Goal: Task Accomplishment & Management: Manage account settings

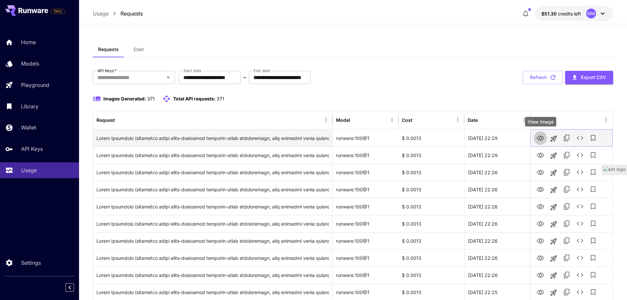
click at [543, 137] on icon "View Image" at bounding box center [540, 138] width 7 height 5
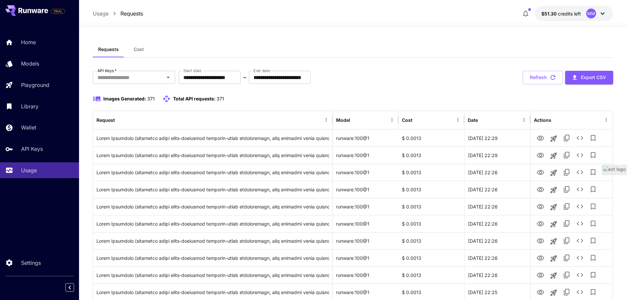
click at [134, 48] on span "Cost" at bounding box center [139, 49] width 10 height 6
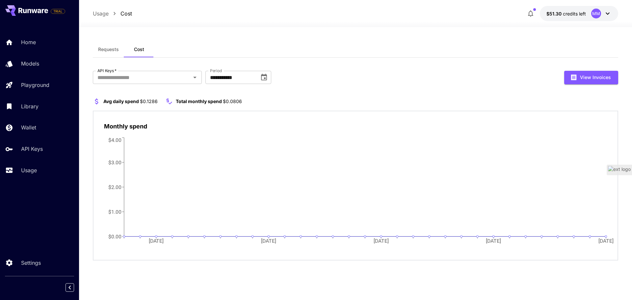
click at [109, 50] on span "Requests" at bounding box center [108, 49] width 21 height 6
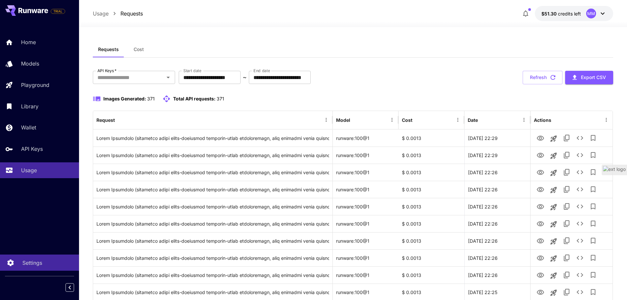
click at [37, 258] on link "Settings" at bounding box center [39, 263] width 79 height 16
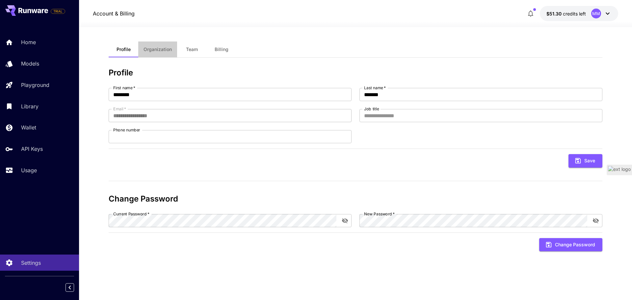
click at [163, 51] on span "Organization" at bounding box center [158, 49] width 28 height 6
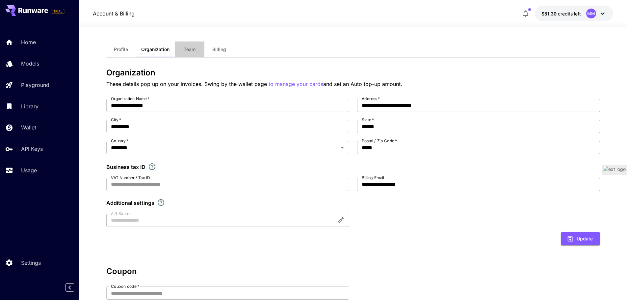
click at [197, 48] on button "Team" at bounding box center [190, 49] width 30 height 16
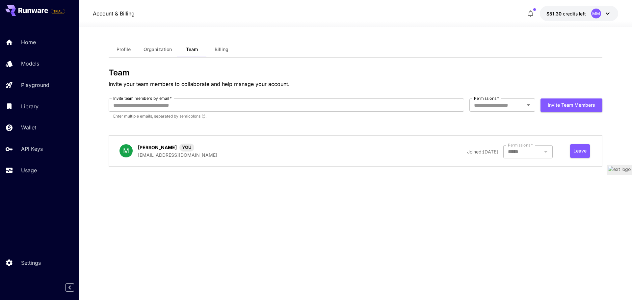
click at [223, 48] on span "Billing" at bounding box center [222, 49] width 14 height 6
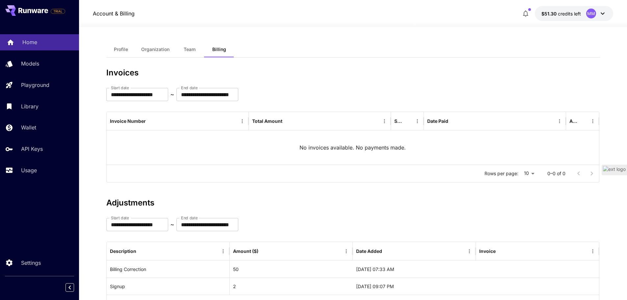
click at [47, 45] on div "Home" at bounding box center [47, 42] width 51 height 8
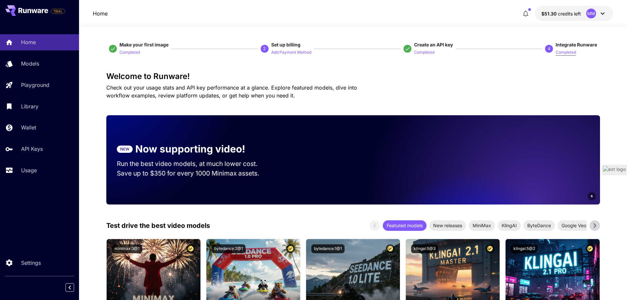
click at [563, 52] on p "Completed" at bounding box center [566, 52] width 20 height 6
click at [288, 50] on p "Add Payment Method" at bounding box center [291, 52] width 40 height 6
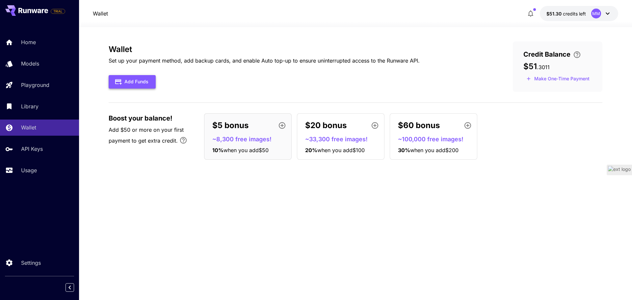
click at [143, 83] on button "Add Funds" at bounding box center [132, 82] width 47 height 14
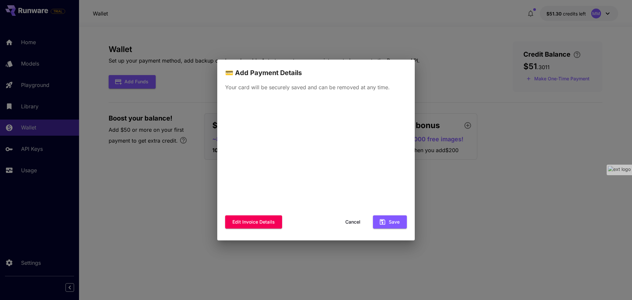
click at [353, 221] on button "Cancel" at bounding box center [353, 222] width 30 height 14
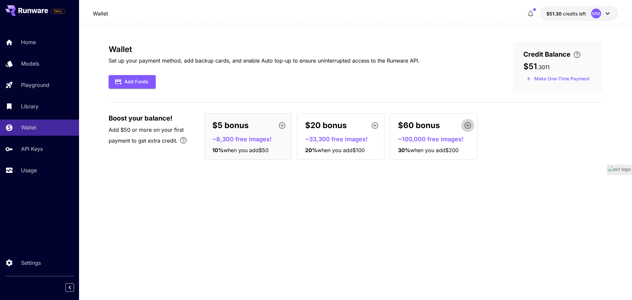
click at [467, 126] on icon "button" at bounding box center [468, 126] width 8 height 8
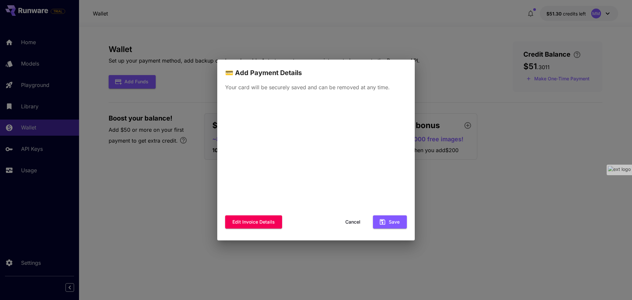
click at [189, 185] on div "💳 Add Payment Details Your card will be securely saved and can be removed at an…" at bounding box center [316, 150] width 632 height 300
click at [356, 222] on button "Cancel" at bounding box center [353, 222] width 30 height 14
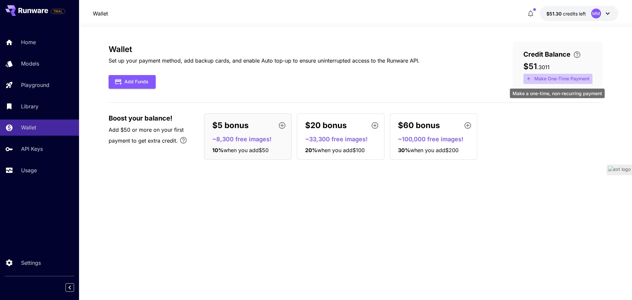
click at [558, 76] on button "Make One-Time Payment" at bounding box center [558, 79] width 69 height 10
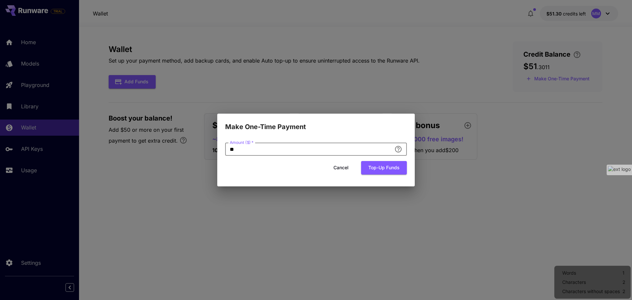
click at [279, 152] on input "**" at bounding box center [308, 149] width 167 height 13
click at [339, 169] on button "Cancel" at bounding box center [341, 168] width 30 height 14
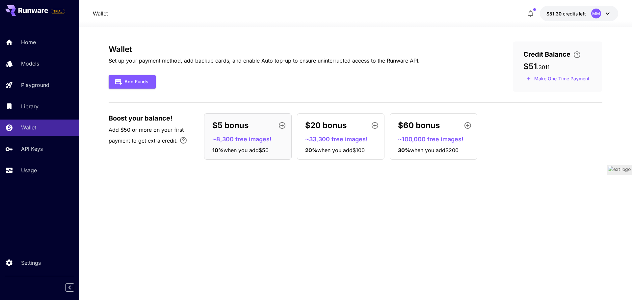
click at [330, 195] on div "Wallet Set up your payment method, add backup cards, and enable Auto top-up to …" at bounding box center [356, 163] width 494 height 244
click at [566, 15] on span "credits left" at bounding box center [574, 14] width 23 height 6
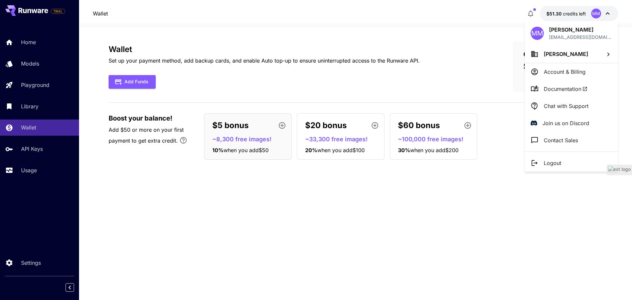
click at [497, 193] on div at bounding box center [316, 150] width 632 height 300
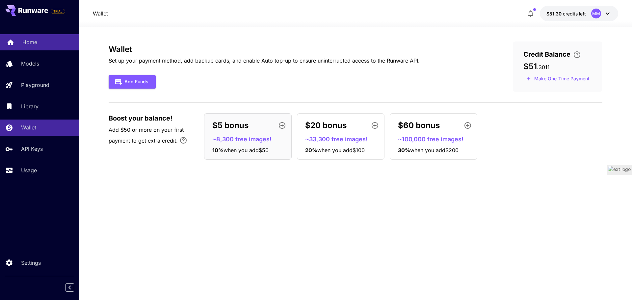
click at [30, 42] on p "Home" at bounding box center [29, 42] width 15 height 8
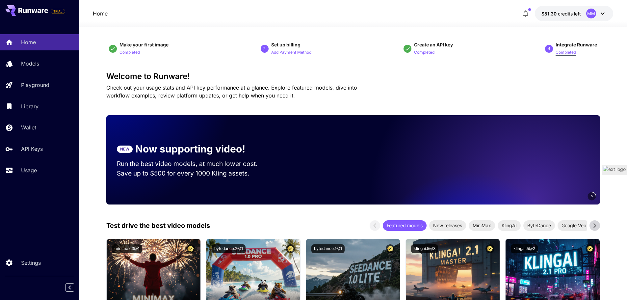
click at [560, 52] on p "Completed" at bounding box center [566, 52] width 20 height 6
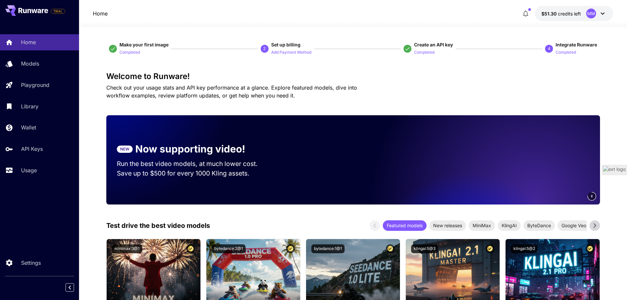
click at [153, 41] on span "Make your first image" at bounding box center [144, 44] width 49 height 7
click at [574, 45] on span "Integrate Runware" at bounding box center [576, 45] width 41 height 6
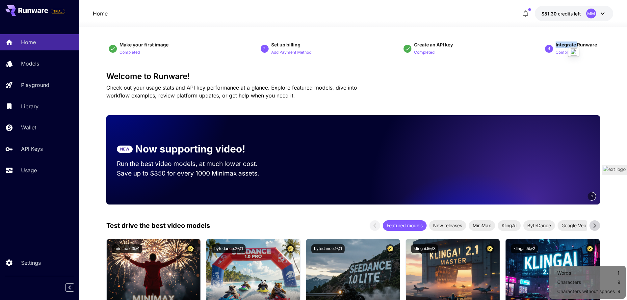
click at [560, 49] on button "Completed" at bounding box center [566, 52] width 20 height 8
click at [560, 52] on p "Completed" at bounding box center [566, 52] width 20 height 6
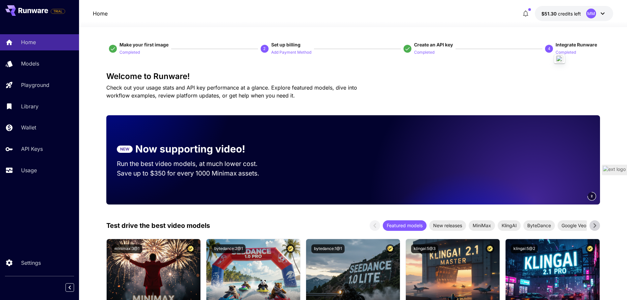
click at [429, 50] on p "Completed" at bounding box center [424, 52] width 20 height 6
click at [48, 58] on link "Models" at bounding box center [39, 64] width 79 height 16
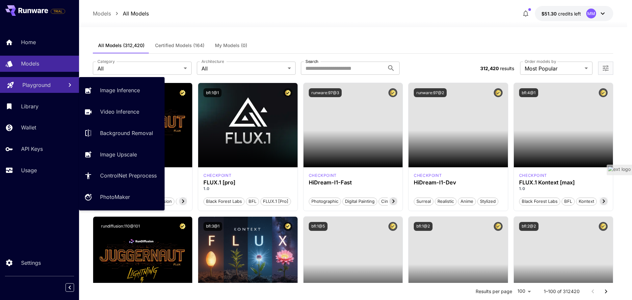
click at [30, 85] on p "Playground" at bounding box center [36, 85] width 28 height 8
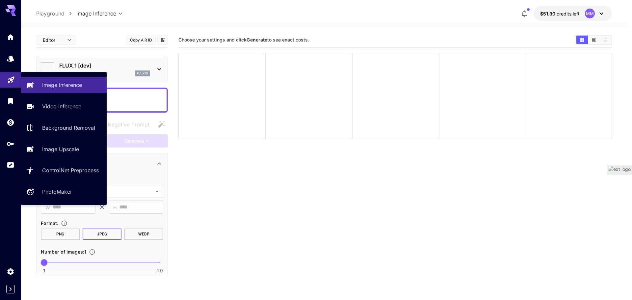
type input "**********"
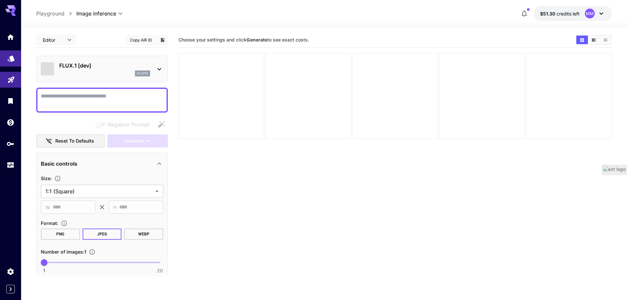
click at [14, 60] on icon "Models" at bounding box center [11, 56] width 8 height 8
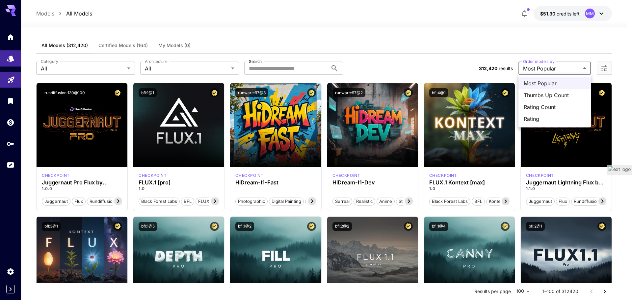
click at [604, 64] on div at bounding box center [316, 150] width 632 height 300
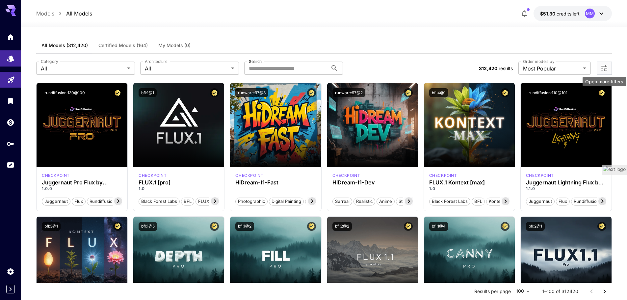
click at [604, 68] on icon "Open more filters" at bounding box center [605, 68] width 8 height 8
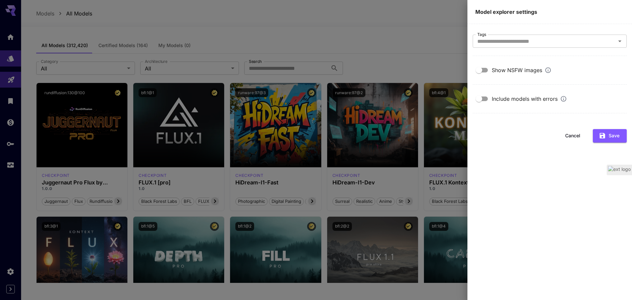
click at [512, 48] on section "Tags Tags" at bounding box center [550, 45] width 154 height 21
click at [528, 40] on input "Tags" at bounding box center [544, 41] width 139 height 9
click at [540, 126] on main "Tags Tags Show NSFW images Include models with errors Cancel Save" at bounding box center [550, 162] width 165 height 276
click at [339, 31] on div at bounding box center [316, 150] width 632 height 300
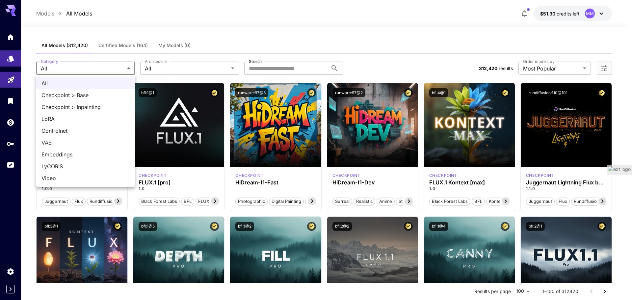
drag, startPoint x: 191, startPoint y: 61, endPoint x: 190, endPoint y: 68, distance: 6.7
click at [191, 62] on div at bounding box center [316, 150] width 632 height 300
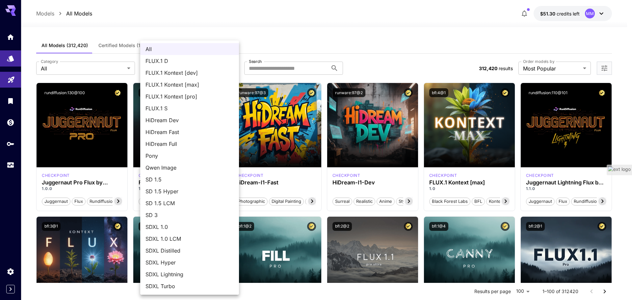
click at [303, 60] on div at bounding box center [316, 150] width 632 height 300
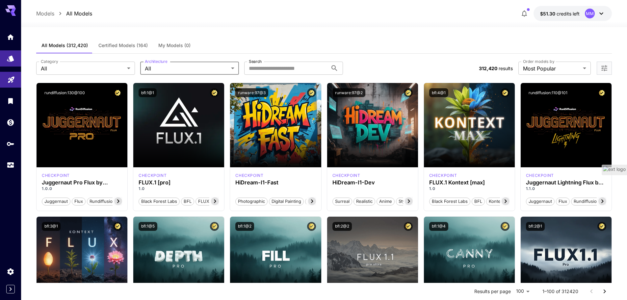
click at [291, 66] on div "All FLUX.1 D FLUX.1 Kontext [dev] FLUX.1 Kontext [max] FLUX.1 Kontext [pro] FLU…" at bounding box center [313, 150] width 627 height 300
click at [10, 100] on icon "Library" at bounding box center [11, 99] width 5 height 6
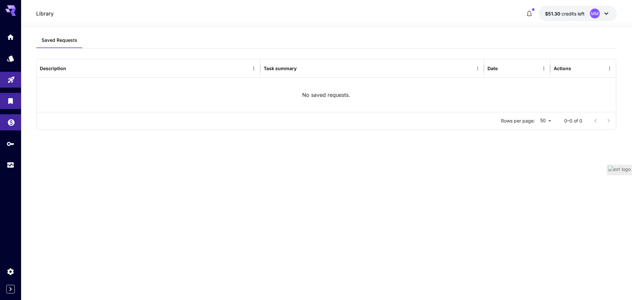
click at [12, 120] on icon "Wallet" at bounding box center [11, 121] width 8 height 8
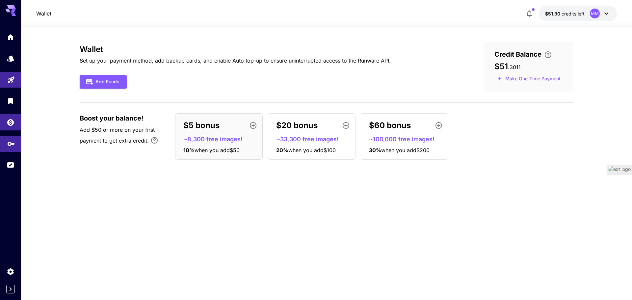
click at [13, 148] on link at bounding box center [10, 144] width 21 height 16
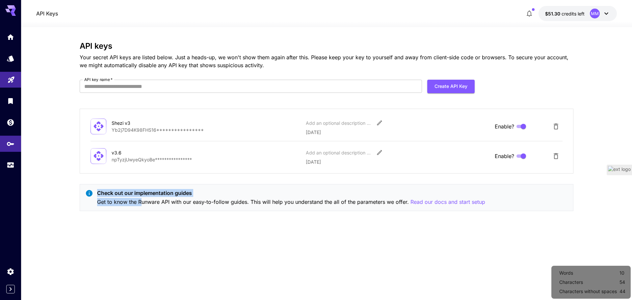
drag, startPoint x: 97, startPoint y: 195, endPoint x: 142, endPoint y: 201, distance: 45.5
click at [142, 201] on div "Check out our implementation guides Get to know the Runware API with our easy-t…" at bounding box center [291, 197] width 388 height 17
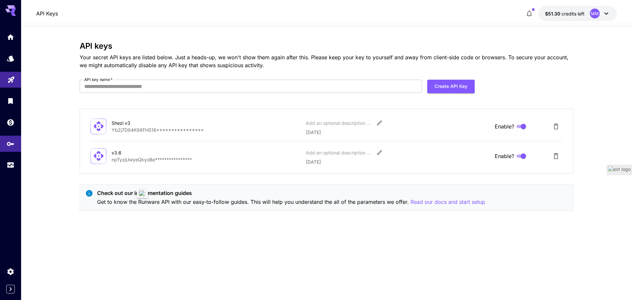
click at [149, 203] on p "Get to know the Runware API with our easy-to-follow guides. This will help you …" at bounding box center [291, 202] width 388 height 8
click at [145, 207] on div "Check out our implementation guides Get to know the Runware API with our easy-t…" at bounding box center [327, 197] width 494 height 27
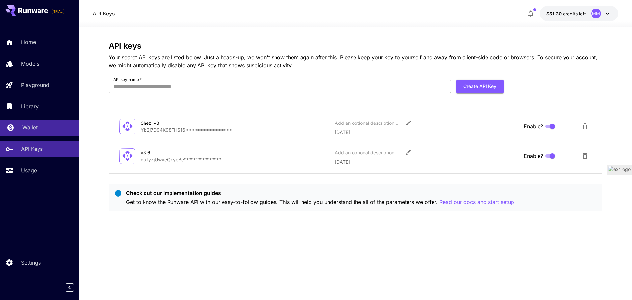
click at [36, 129] on p "Wallet" at bounding box center [29, 127] width 15 height 8
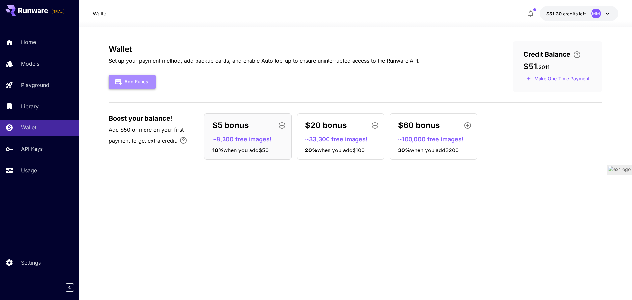
click at [149, 84] on button "Add Funds" at bounding box center [132, 82] width 47 height 14
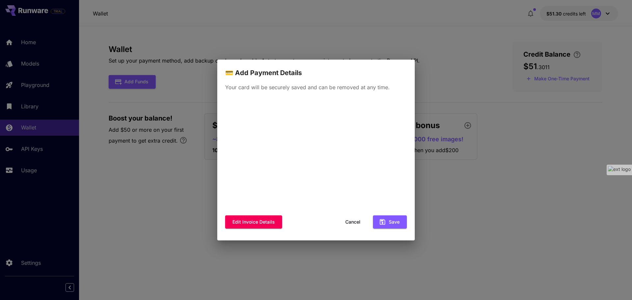
drag, startPoint x: 336, startPoint y: 134, endPoint x: 159, endPoint y: 10, distance: 216.1
drag, startPoint x: 159, startPoint y: 10, endPoint x: 146, endPoint y: 110, distance: 101.3
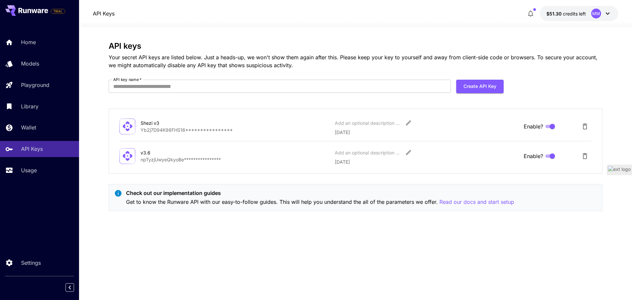
drag, startPoint x: 68, startPoint y: 211, endPoint x: 0, endPoint y: 315, distance: 125.1
click at [3, 275] on div "Settings" at bounding box center [39, 274] width 79 height 39
